Goal: Check status: Check status

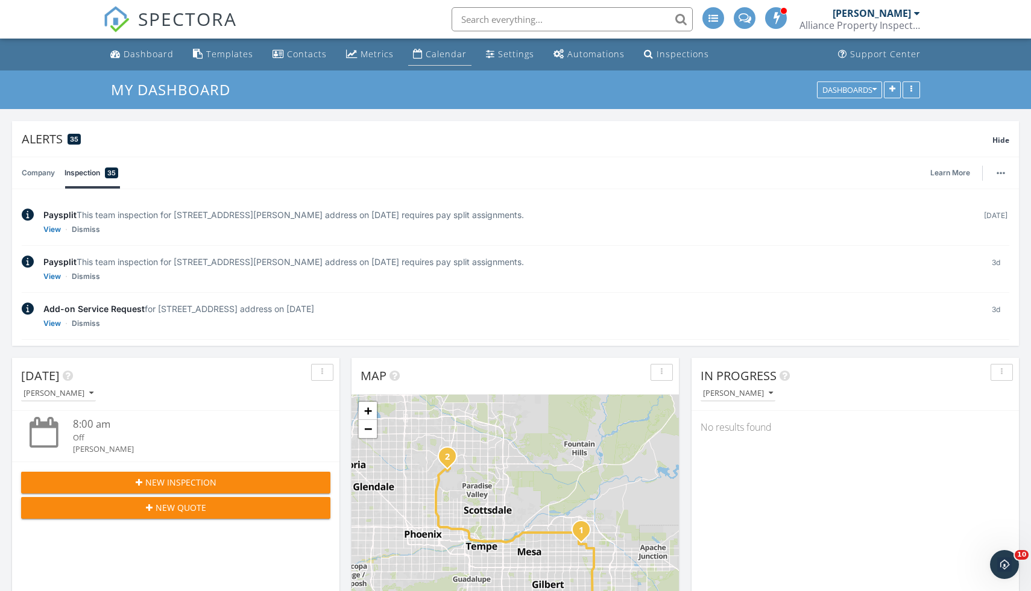
click at [447, 59] on div "Calendar" at bounding box center [446, 53] width 41 height 11
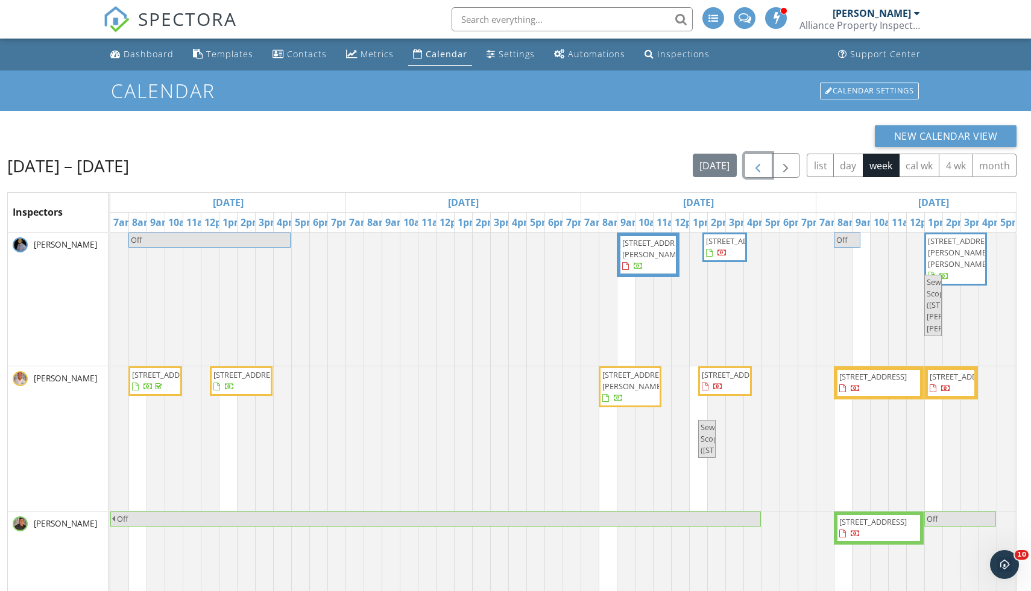
click at [753, 162] on span "button" at bounding box center [758, 166] width 14 height 14
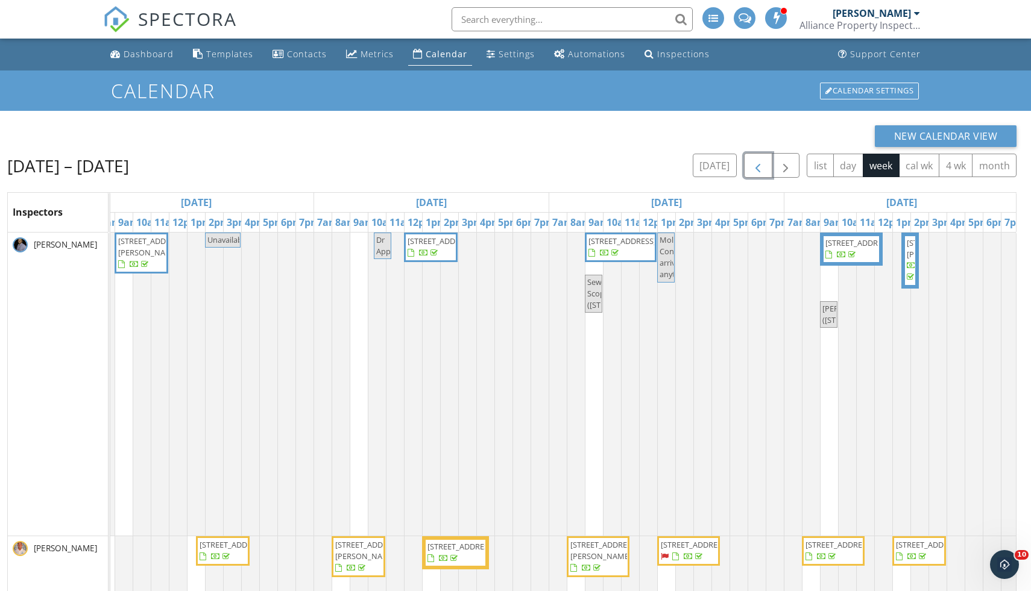
scroll to position [0, 517]
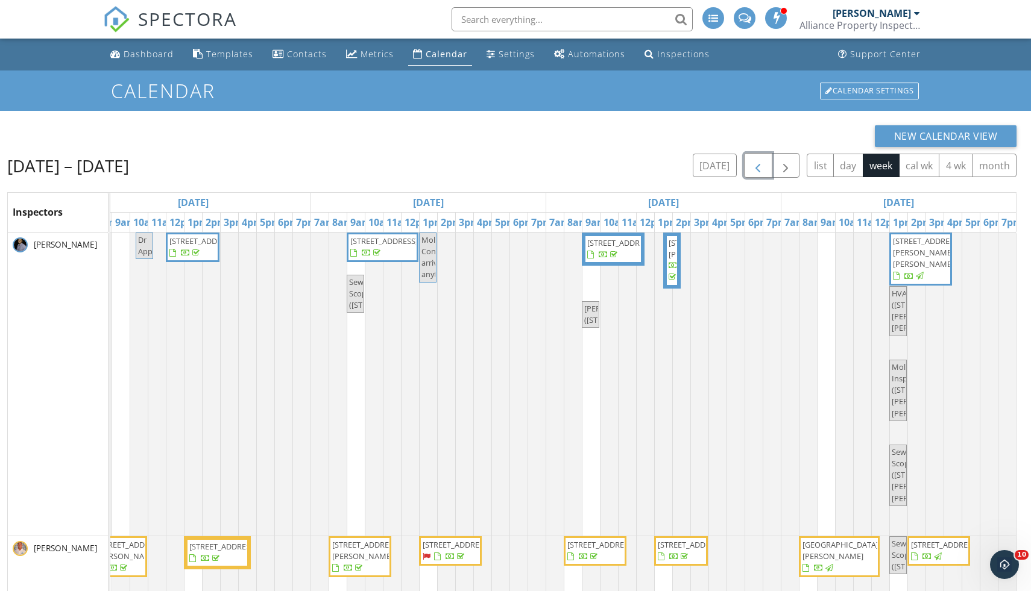
click at [942, 266] on span "[STREET_ADDRESS][PERSON_NAME][PERSON_NAME]" at bounding box center [921, 259] width 58 height 47
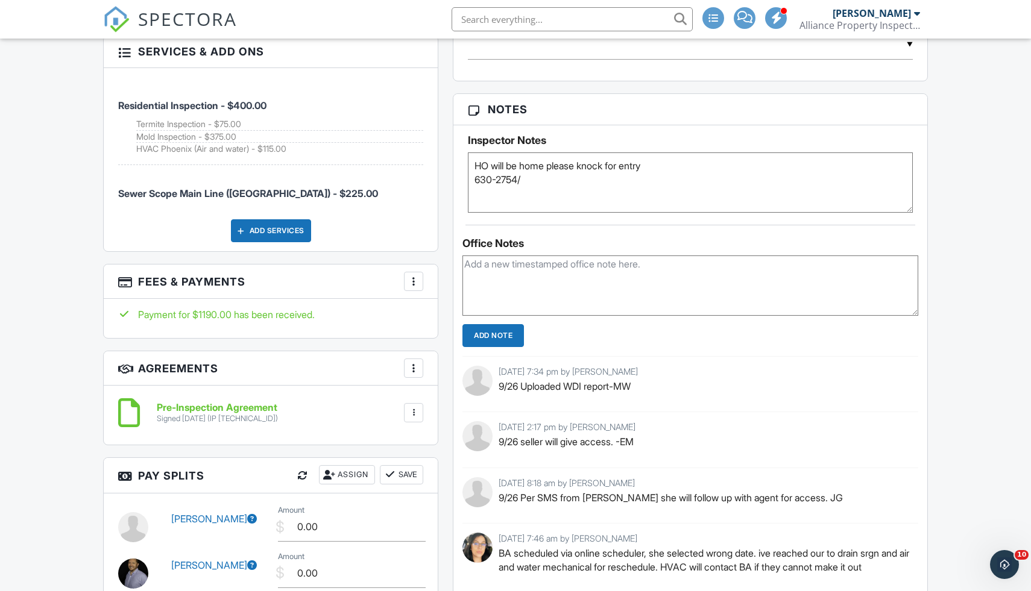
scroll to position [912, 0]
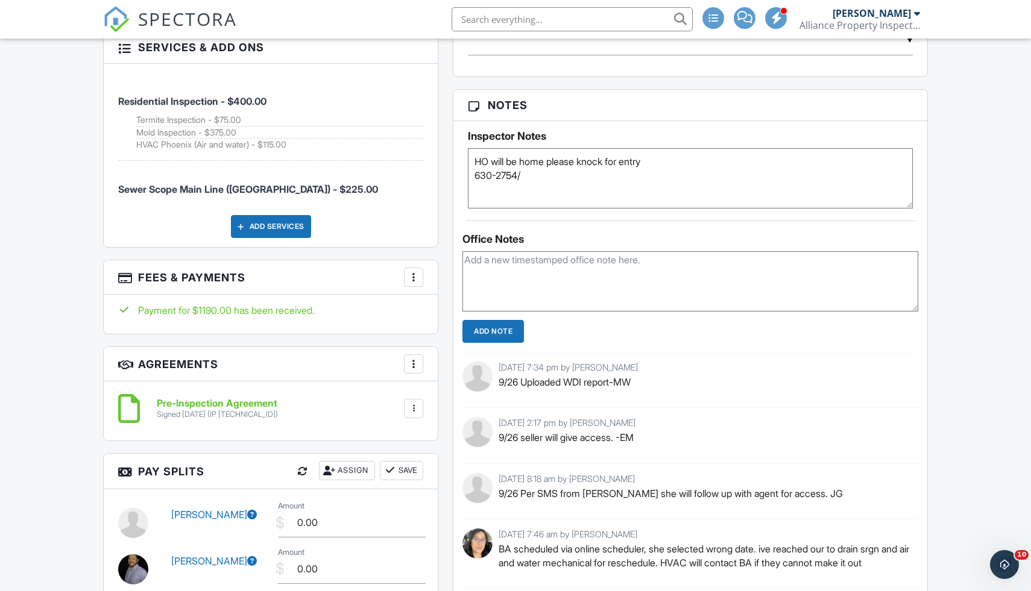
click at [414, 279] on div at bounding box center [414, 277] width 12 height 12
click at [374, 316] on div "Payment for $1190.00 has been received." at bounding box center [270, 310] width 305 height 13
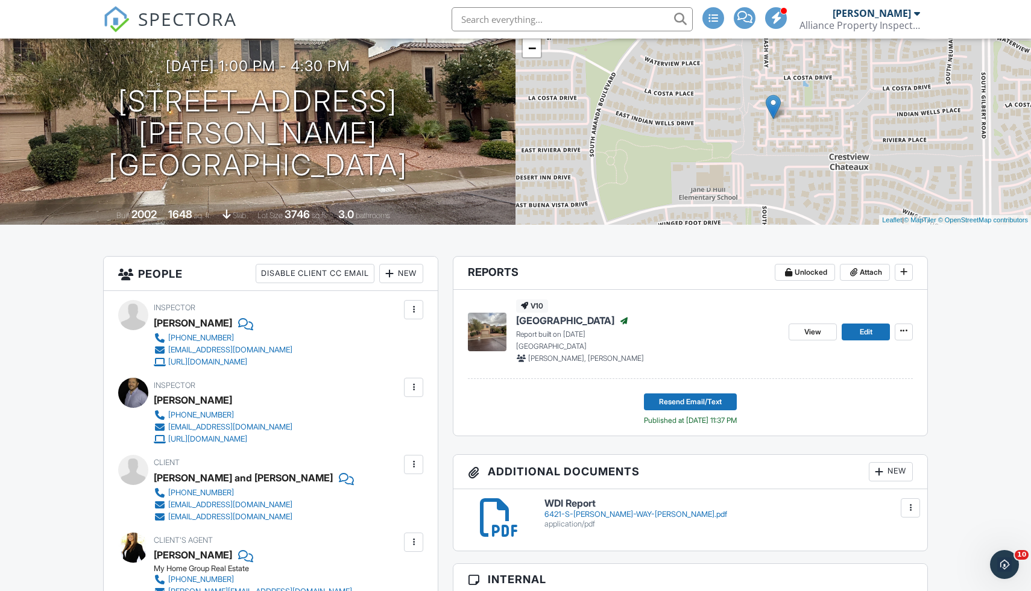
scroll to position [0, 0]
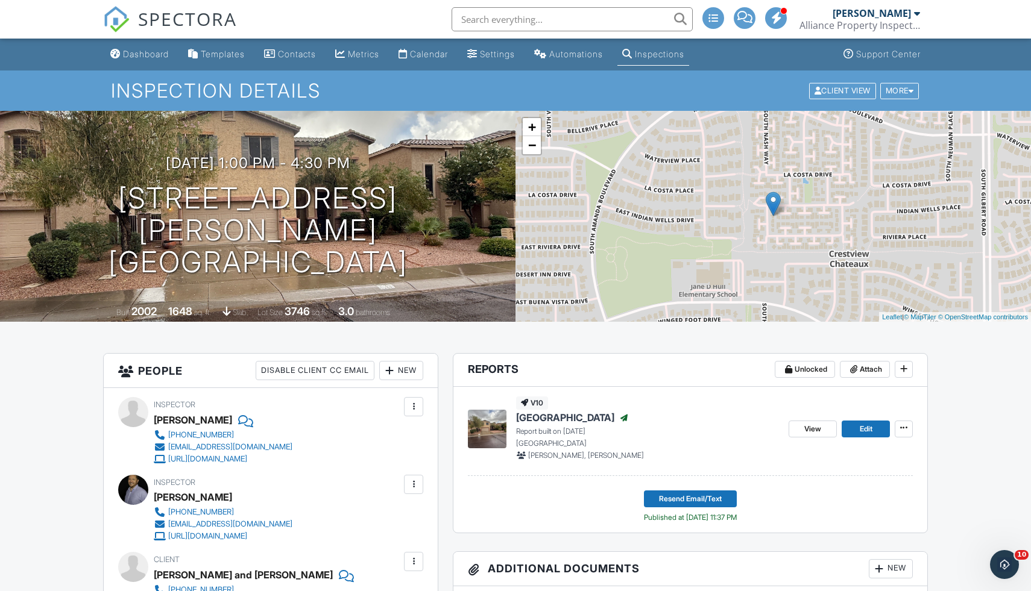
drag, startPoint x: 133, startPoint y: 207, endPoint x: 297, endPoint y: 264, distance: 174.1
click at [297, 264] on div "09/26/2025 1:00 pm - 4:30 pm 6421 S Nash Way Chandler, AZ 85249 Built 2002 1648…" at bounding box center [257, 216] width 515 height 211
drag, startPoint x: 297, startPoint y: 264, endPoint x: 401, endPoint y: 251, distance: 104.5
click at [401, 253] on div "09/26/2025 1:00 pm - 4:30 pm 6421 S Nash Way Chandler, AZ 85249 Built 2002 1648…" at bounding box center [257, 216] width 515 height 211
drag, startPoint x: 138, startPoint y: 215, endPoint x: 387, endPoint y: 266, distance: 254.1
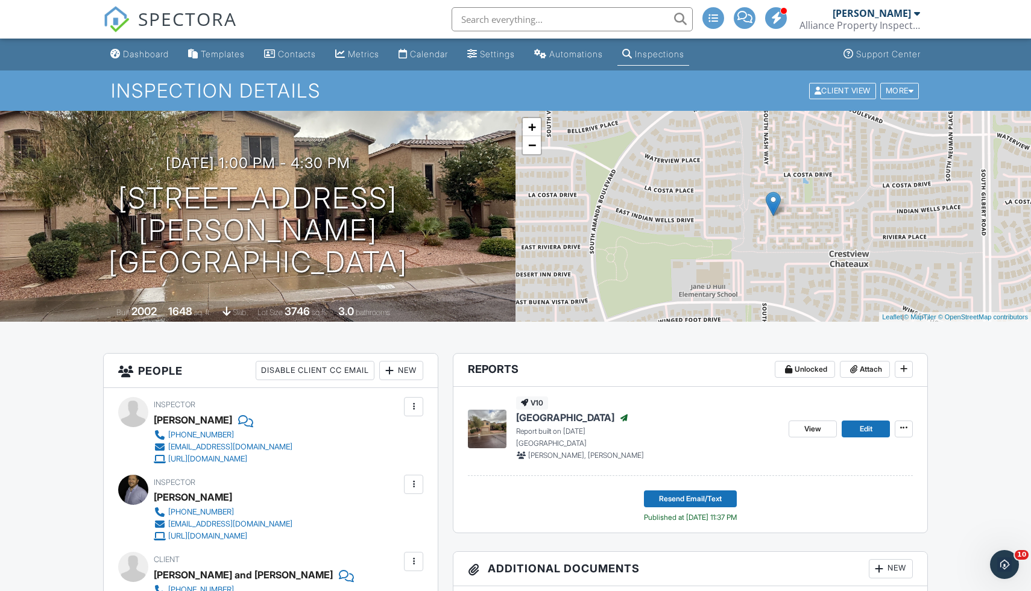
click at [387, 266] on div "09/26/2025 1:00 pm - 4:30 pm 6421 S Nash Way Chandler, AZ 85249 Built 2002 1648…" at bounding box center [257, 216] width 515 height 211
copy h1 "6421 S Nash Way Chandler, AZ 85249"
